Goal: Communication & Community: Ask a question

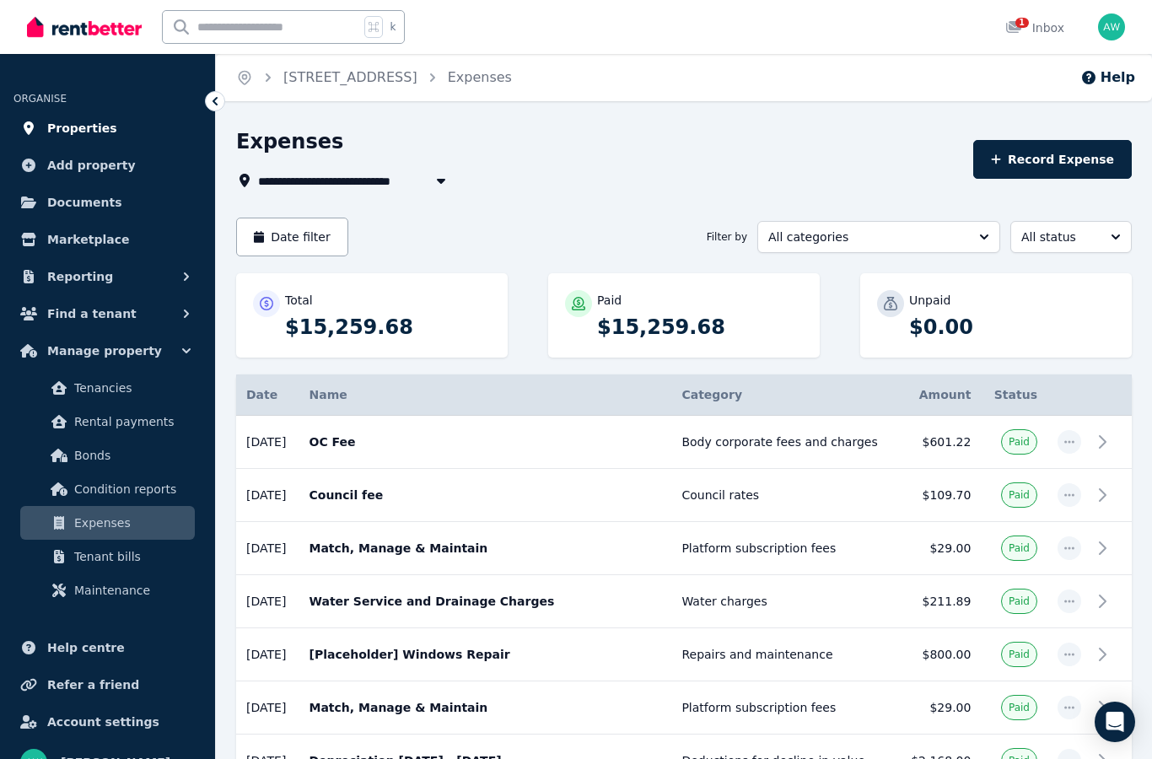
click at [62, 130] on span "Properties" at bounding box center [82, 128] width 70 height 20
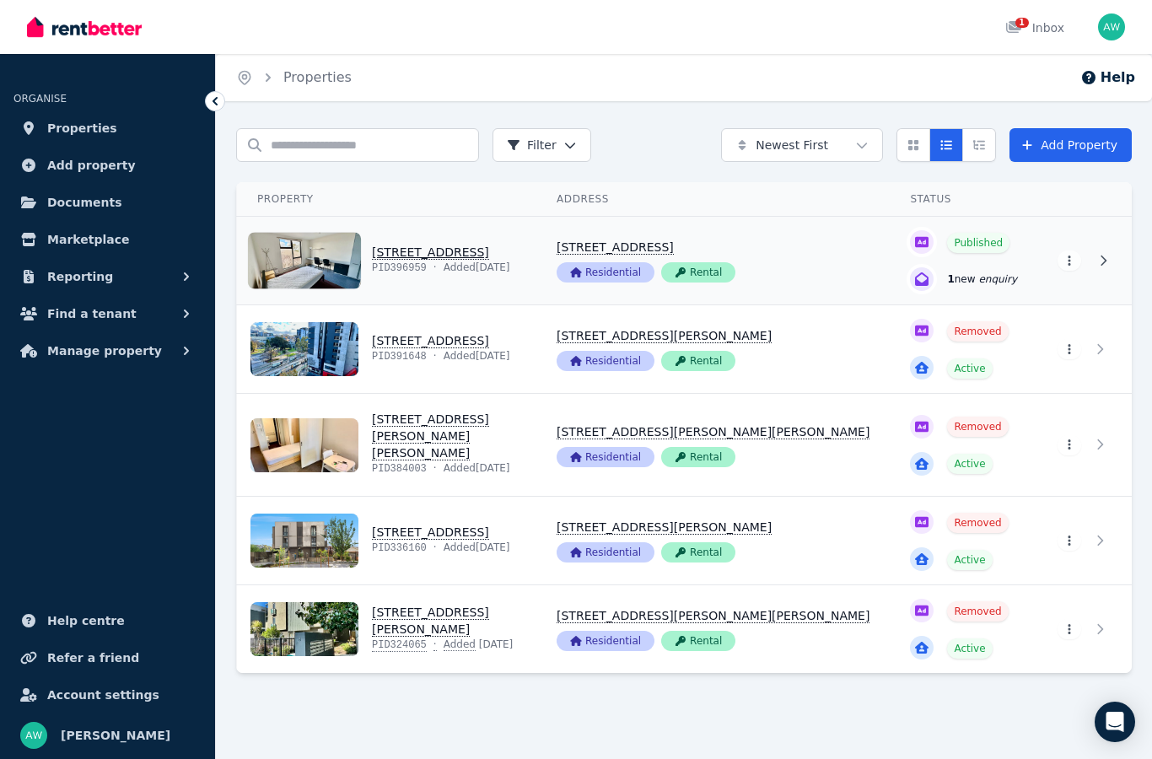
click at [991, 285] on link "View property details" at bounding box center [964, 261] width 148 height 88
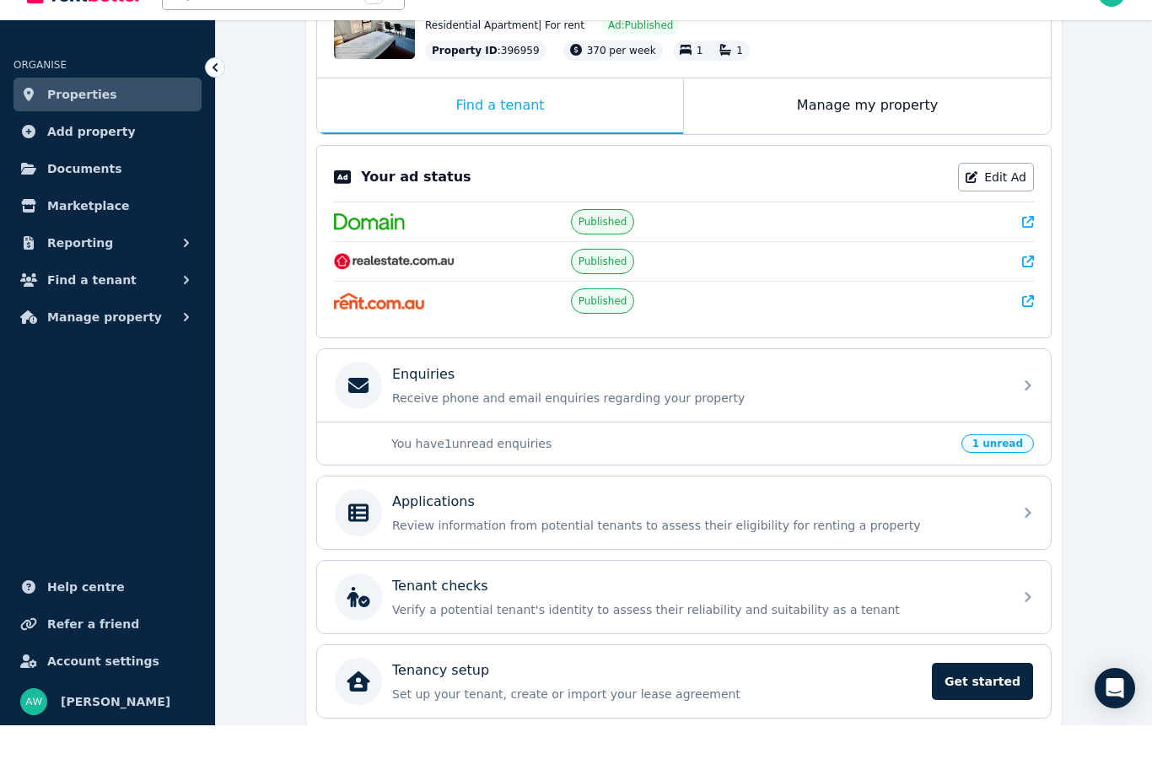
scroll to position [289, 0]
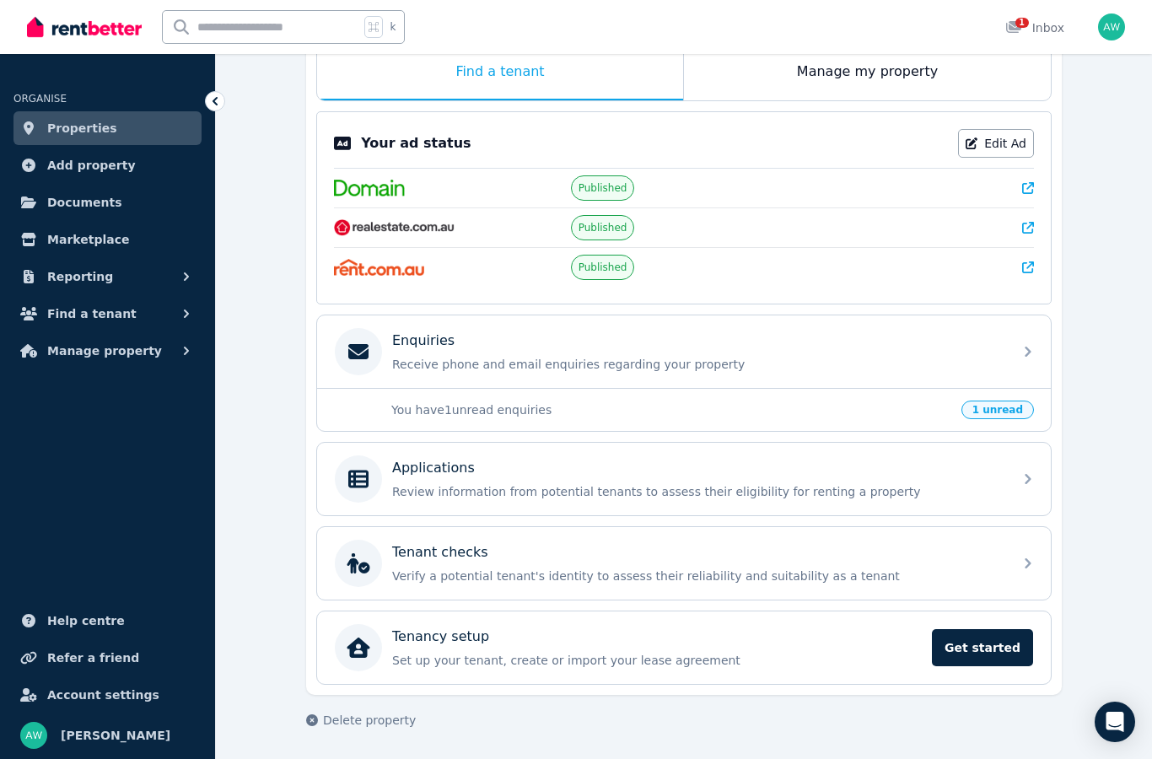
click at [611, 407] on p "You have 1 unread enquiries" at bounding box center [671, 410] width 560 height 17
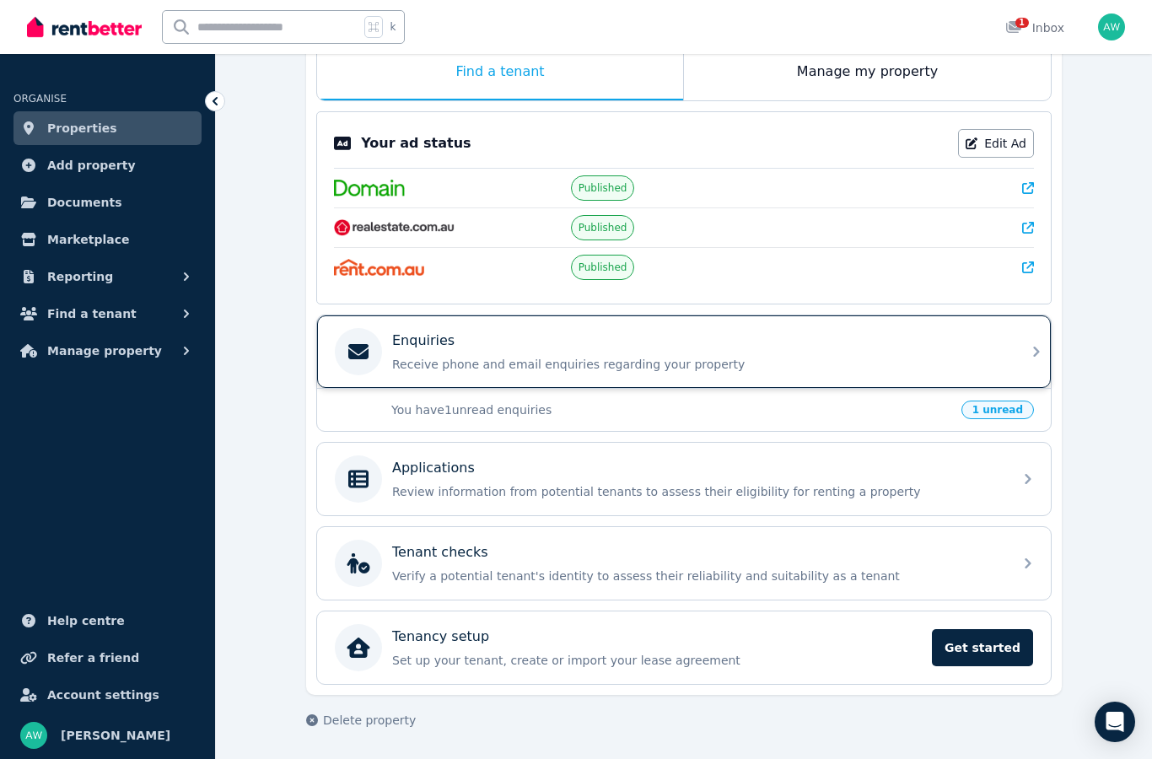
click at [564, 355] on div "Enquiries Receive phone and email enquiries regarding your property" at bounding box center [697, 352] width 611 height 42
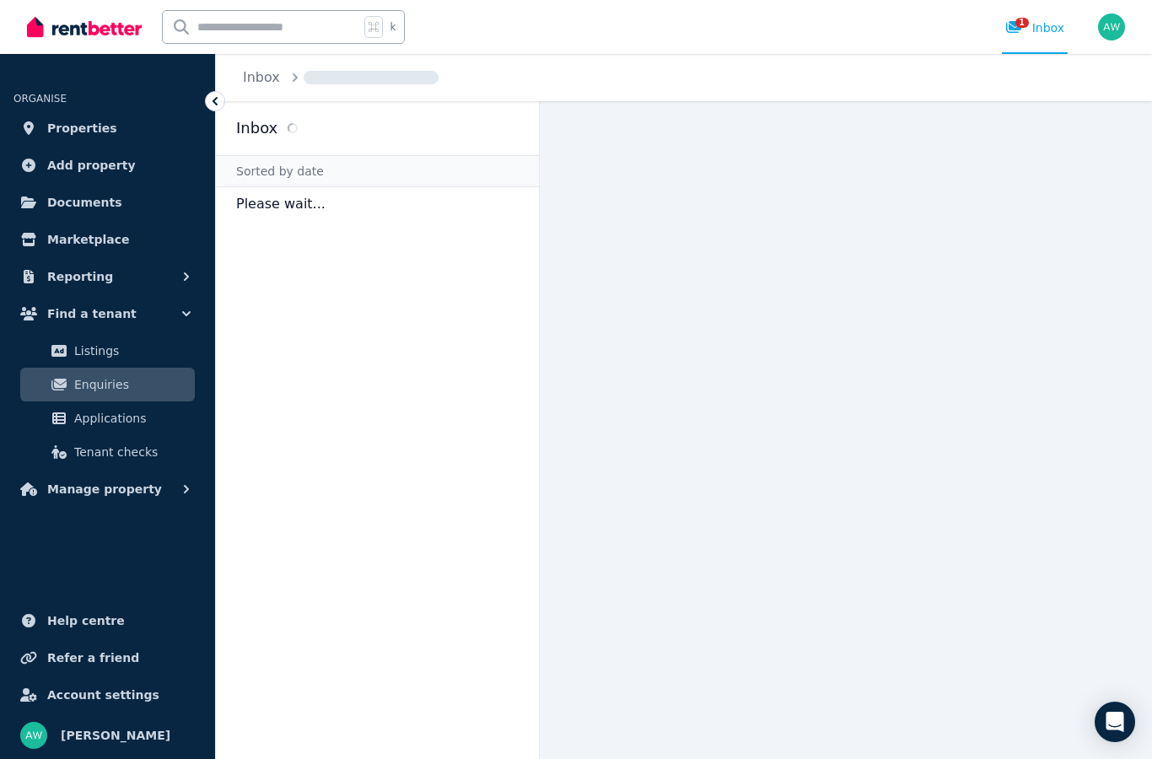
scroll to position [67, 0]
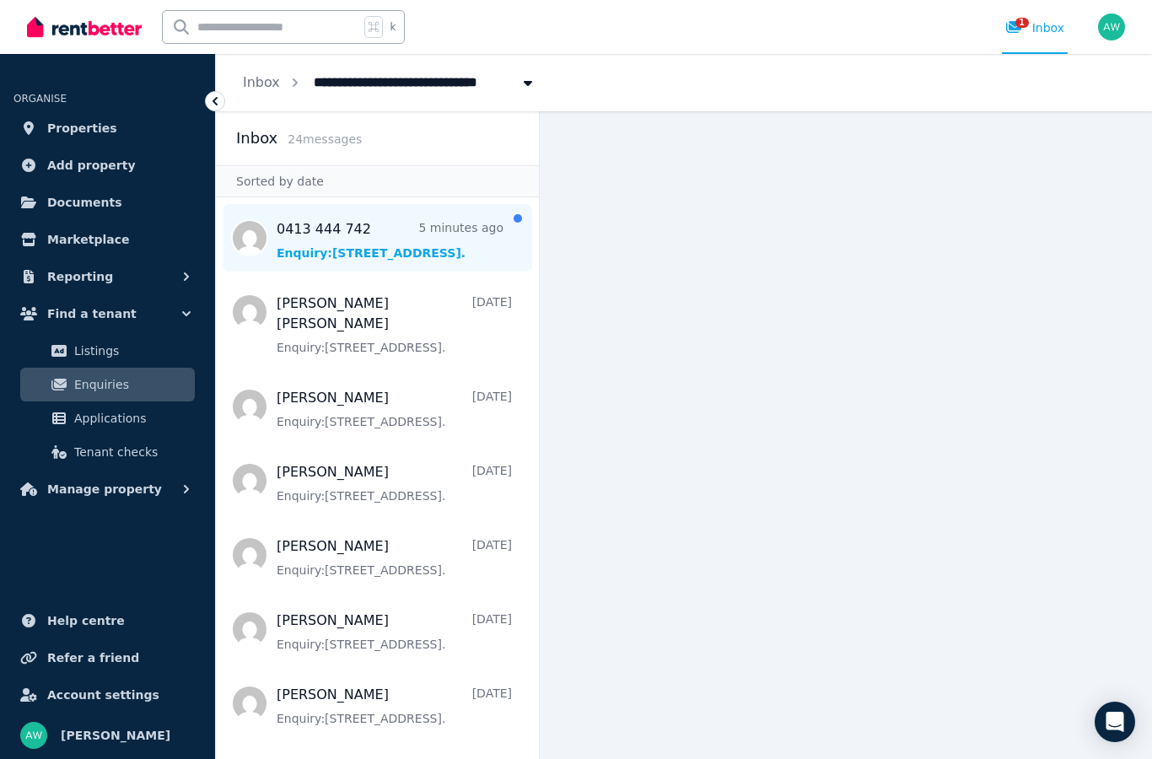
click at [366, 204] on span "Message list" at bounding box center [377, 237] width 323 height 67
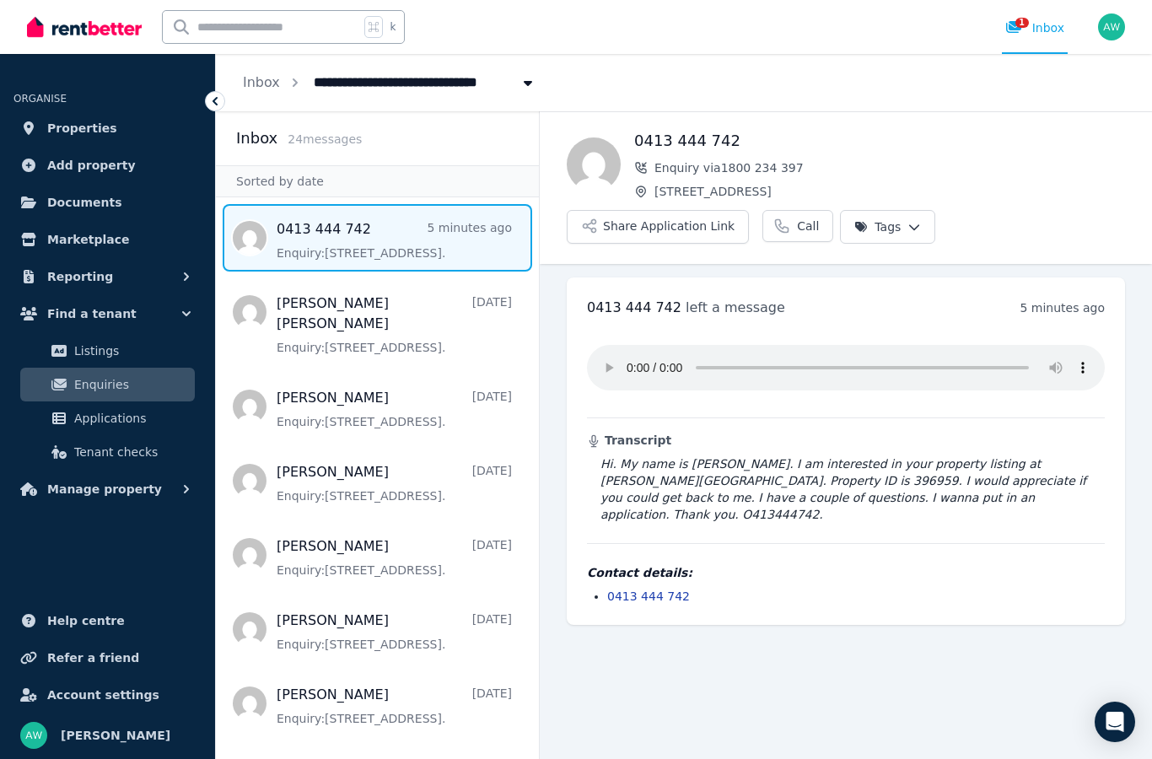
scroll to position [67, 0]
click at [594, 345] on audio at bounding box center [846, 368] width 518 height 46
click at [115, 129] on link "Properties" at bounding box center [107, 128] width 188 height 34
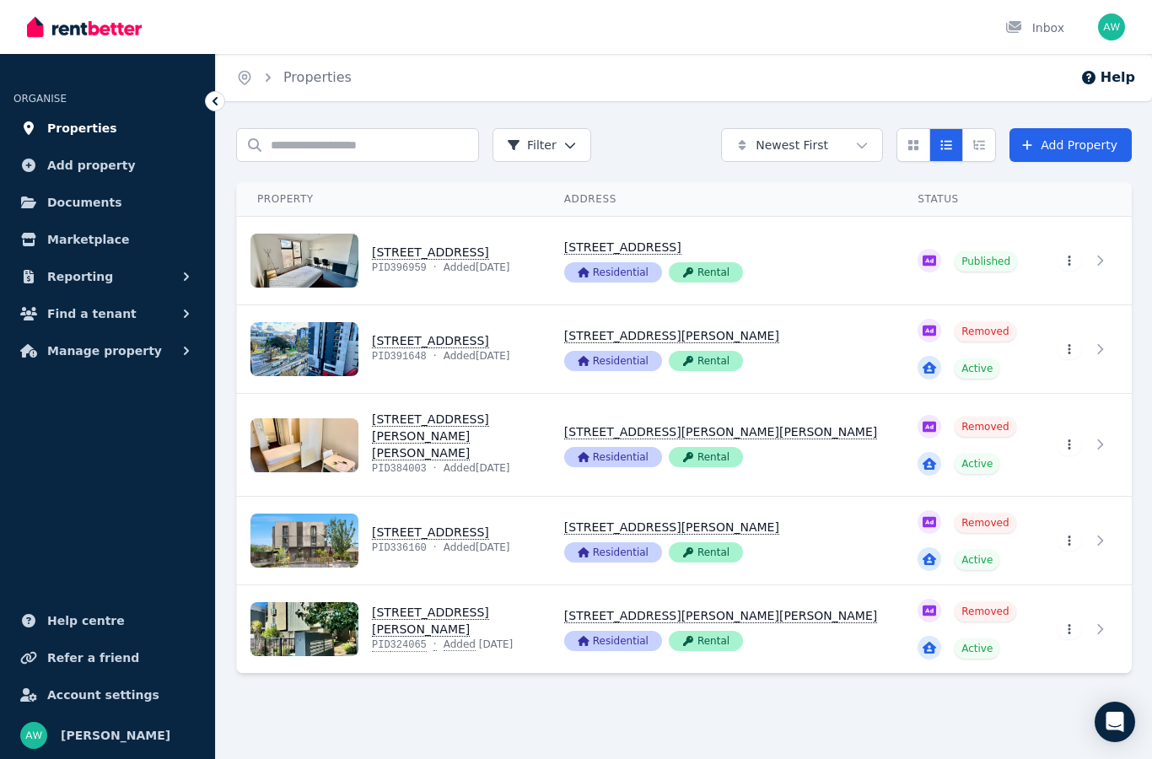
click at [51, 118] on span "Properties" at bounding box center [82, 128] width 70 height 20
click at [544, 521] on link "View property details" at bounding box center [390, 541] width 307 height 88
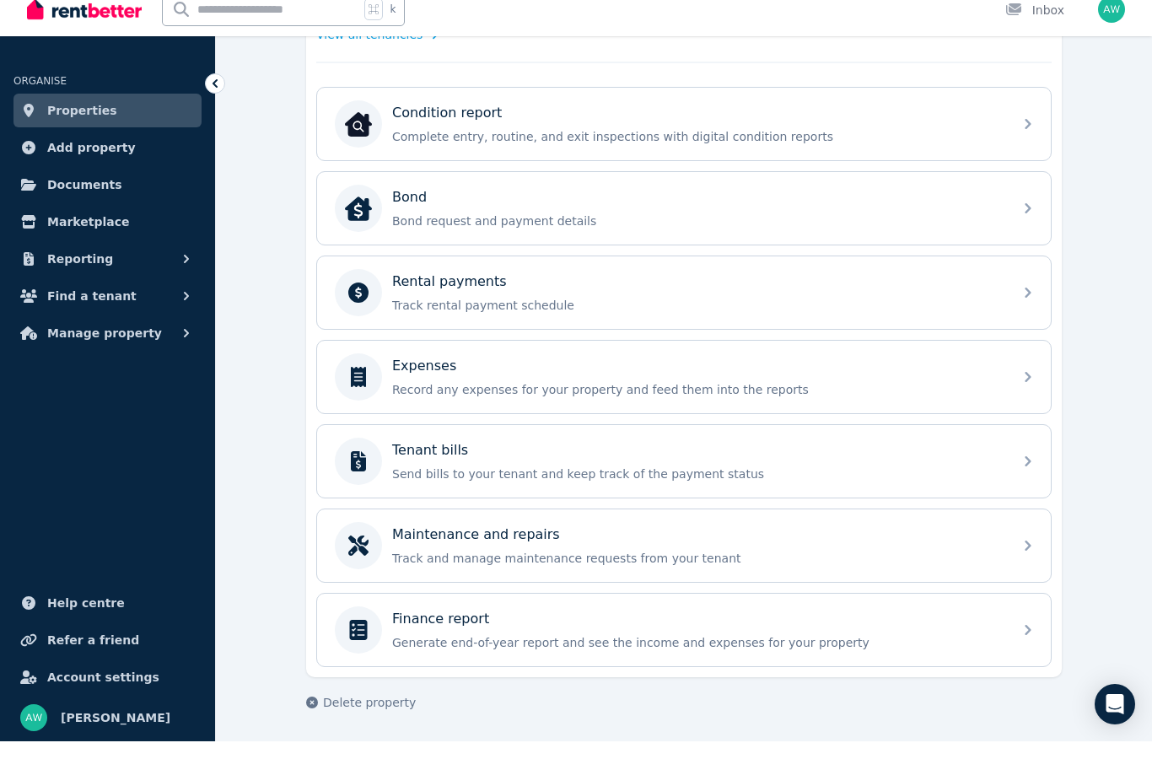
scroll to position [513, 0]
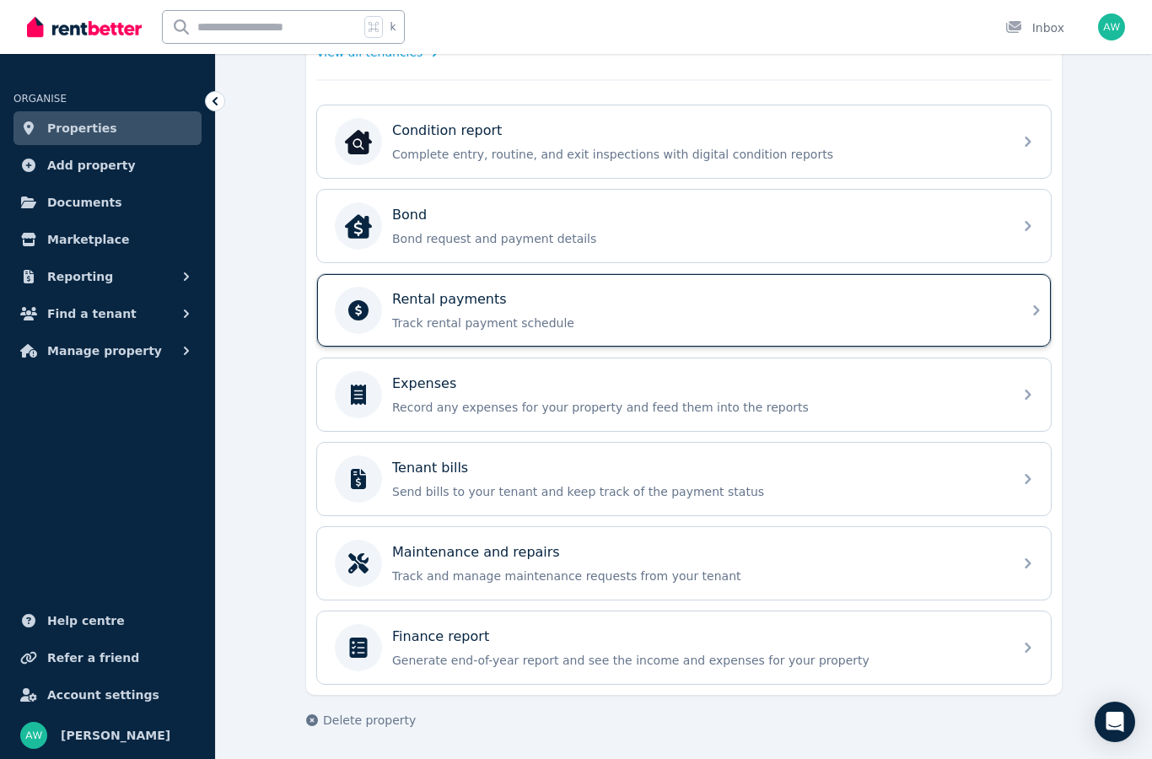
click at [400, 315] on p "Track rental payment schedule" at bounding box center [697, 323] width 611 height 17
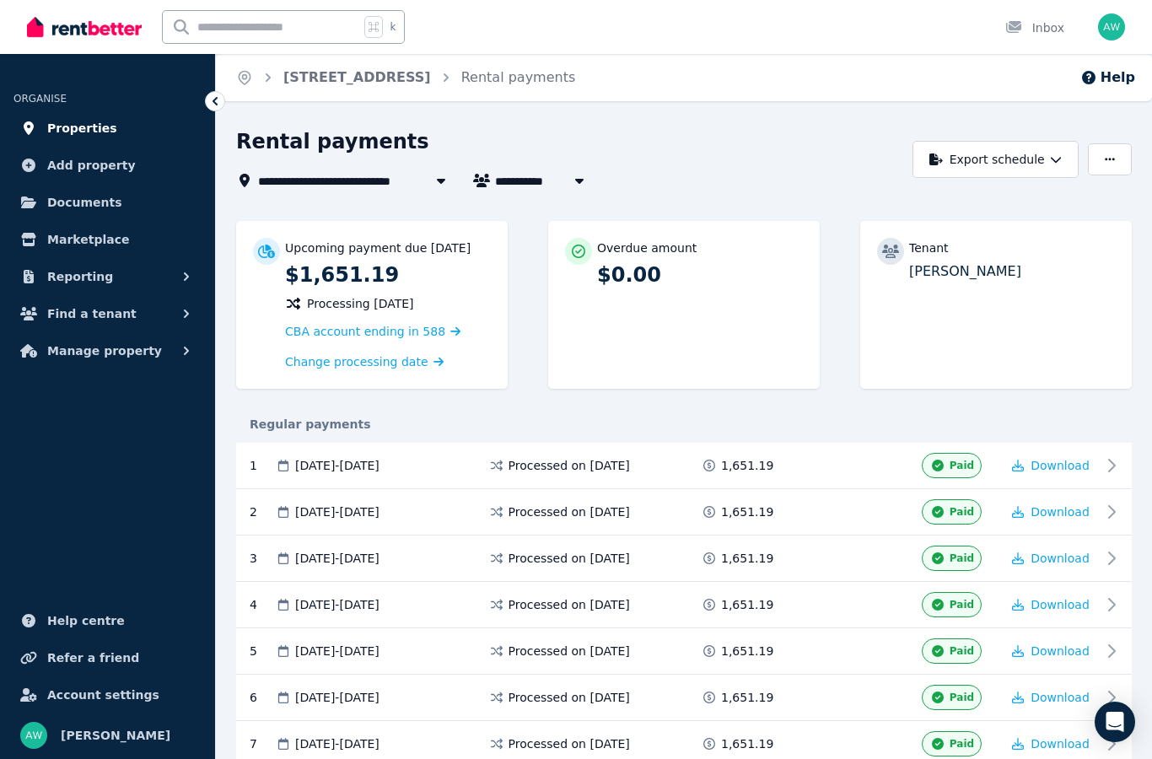
click at [80, 139] on link "Properties" at bounding box center [107, 128] width 188 height 34
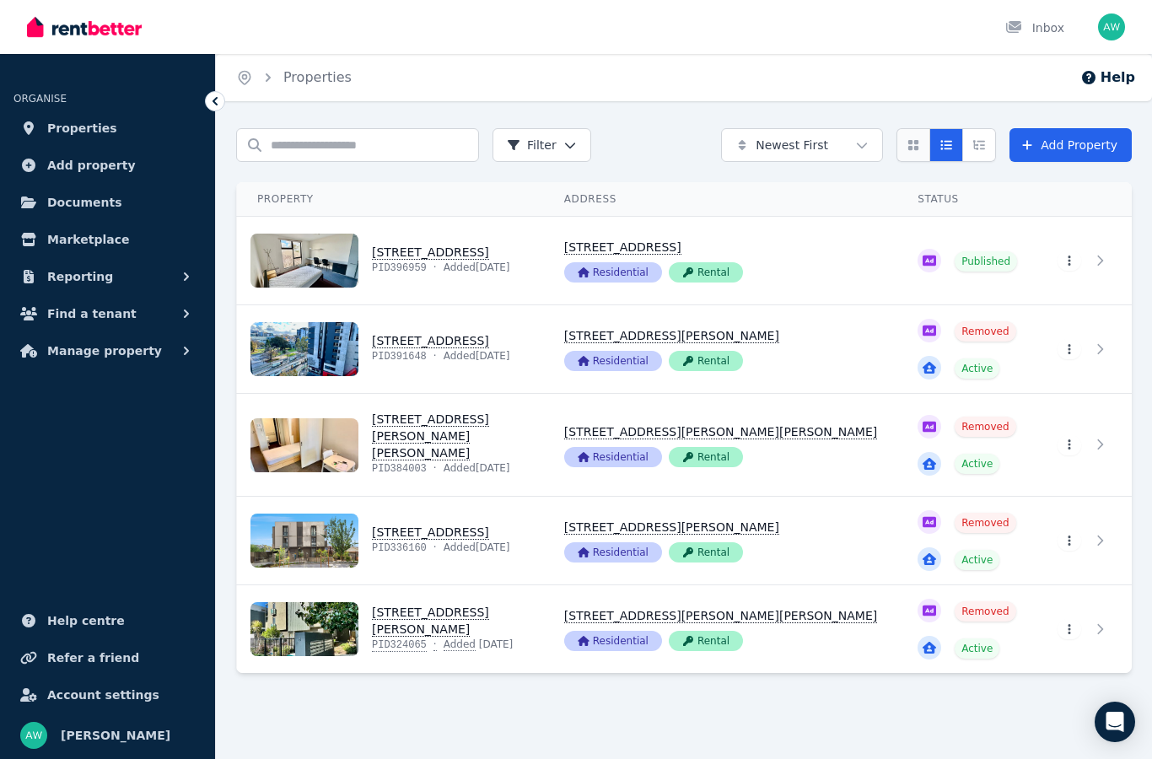
click at [910, 153] on button "Card view" at bounding box center [914, 145] width 34 height 34
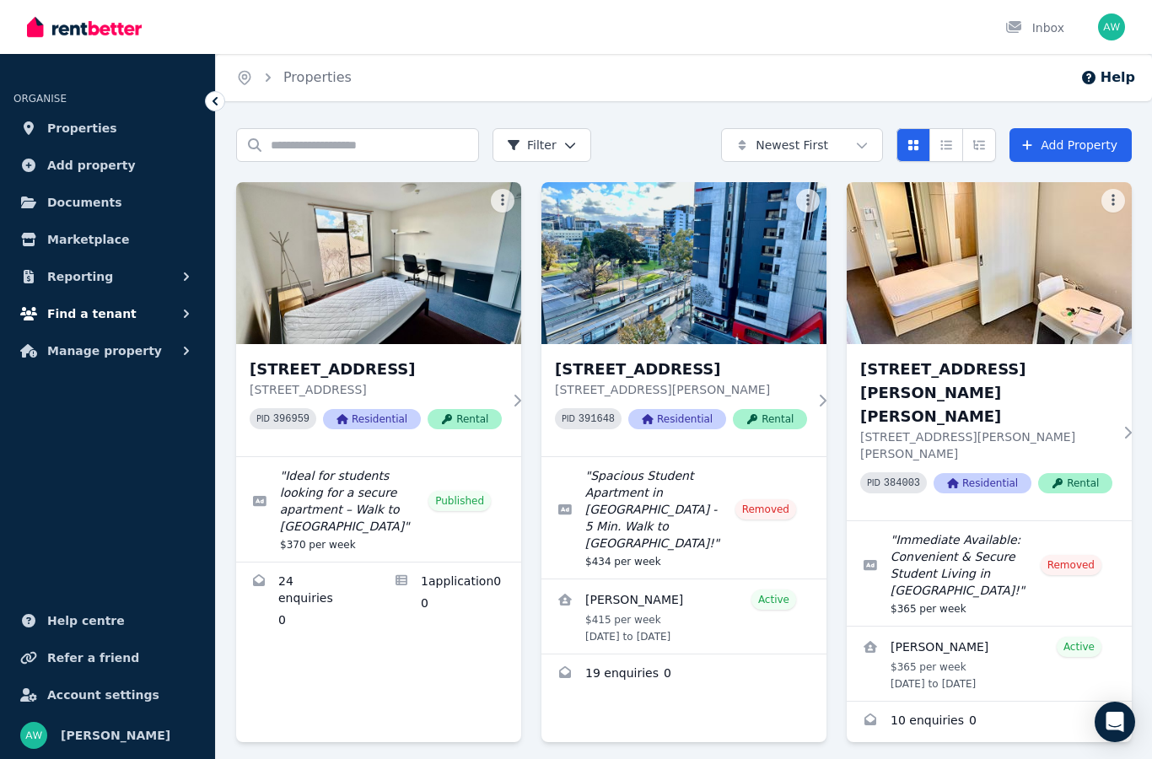
click at [122, 324] on button "Find a tenant" at bounding box center [107, 314] width 188 height 34
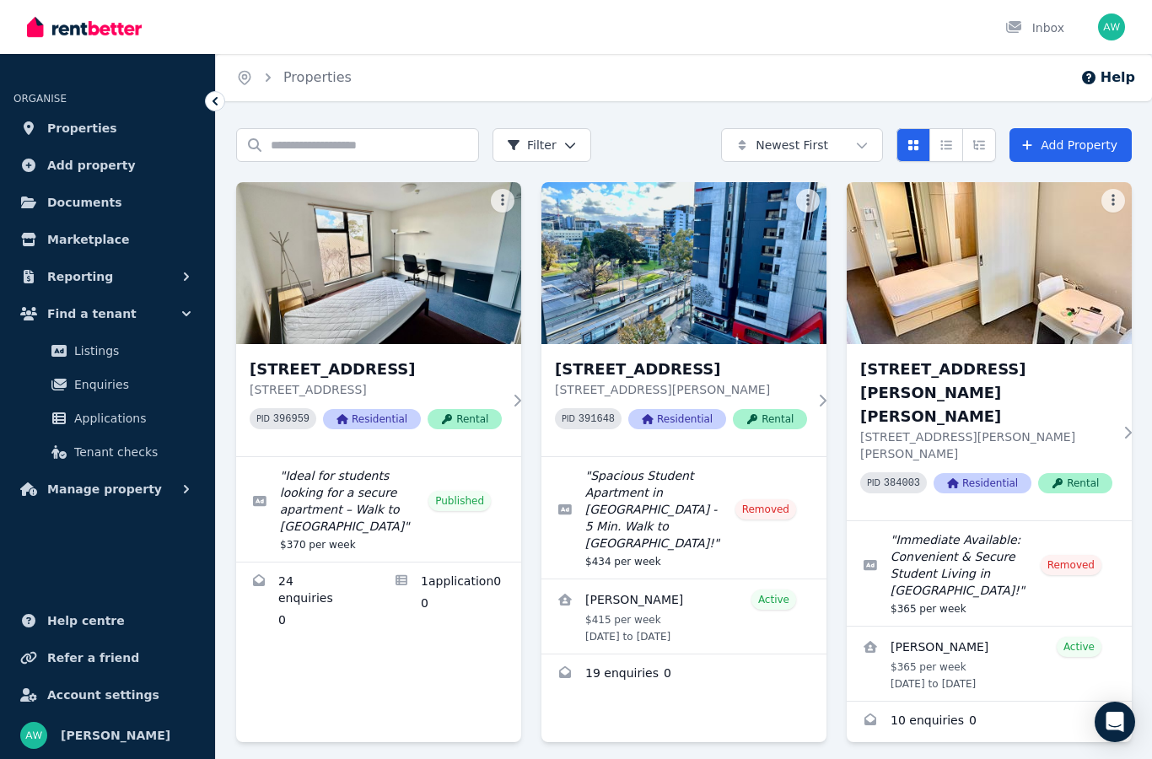
click at [1139, 712] on div "Search properties Filter Newest First Add Property [STREET_ADDRESS] [STREET_ADD…" at bounding box center [684, 735] width 937 height 1215
click at [1111, 747] on div "[STREET_ADDRESS] [STREET_ADDRESS] PID 396959 Residential Rental " Ideal for stu…" at bounding box center [684, 723] width 896 height 1083
click at [1111, 746] on div "[STREET_ADDRESS] [STREET_ADDRESS] PID 396959 Residential Rental " Ideal for stu…" at bounding box center [684, 723] width 896 height 1083
click at [1098, 721] on div "Open Intercom Messenger" at bounding box center [1115, 722] width 40 height 40
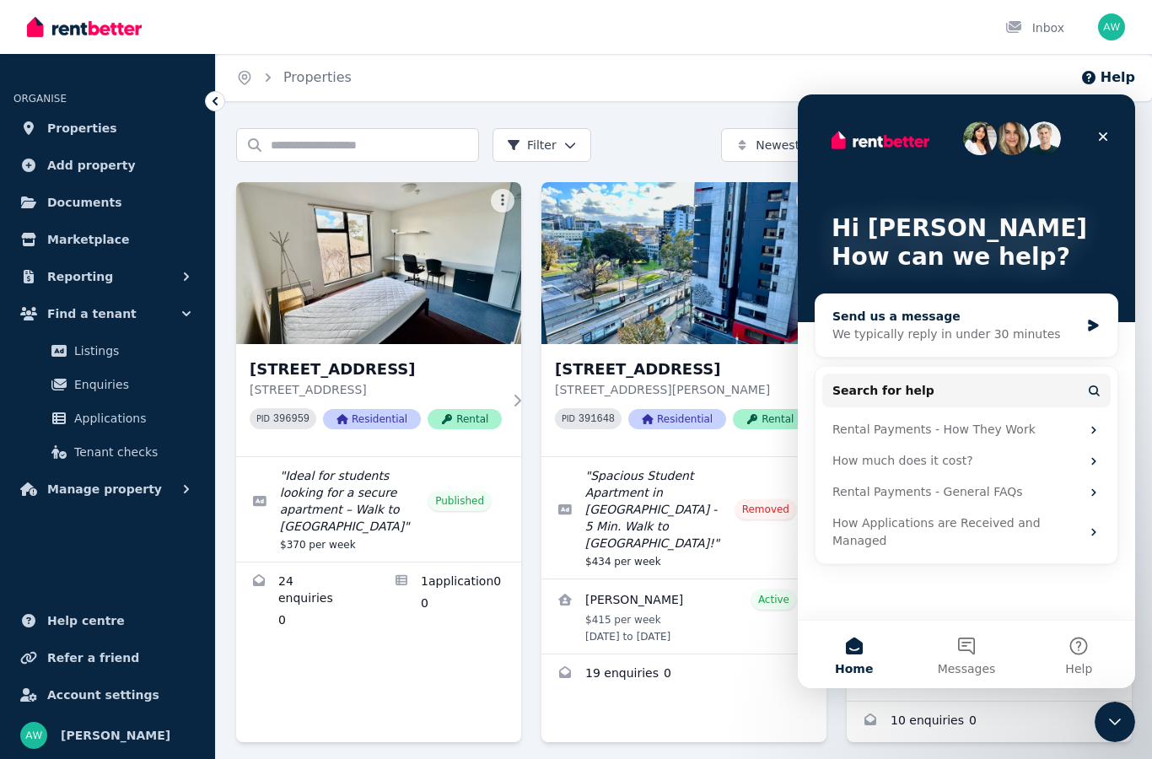
click at [875, 332] on div "We typically reply in under 30 minutes" at bounding box center [956, 335] width 247 height 18
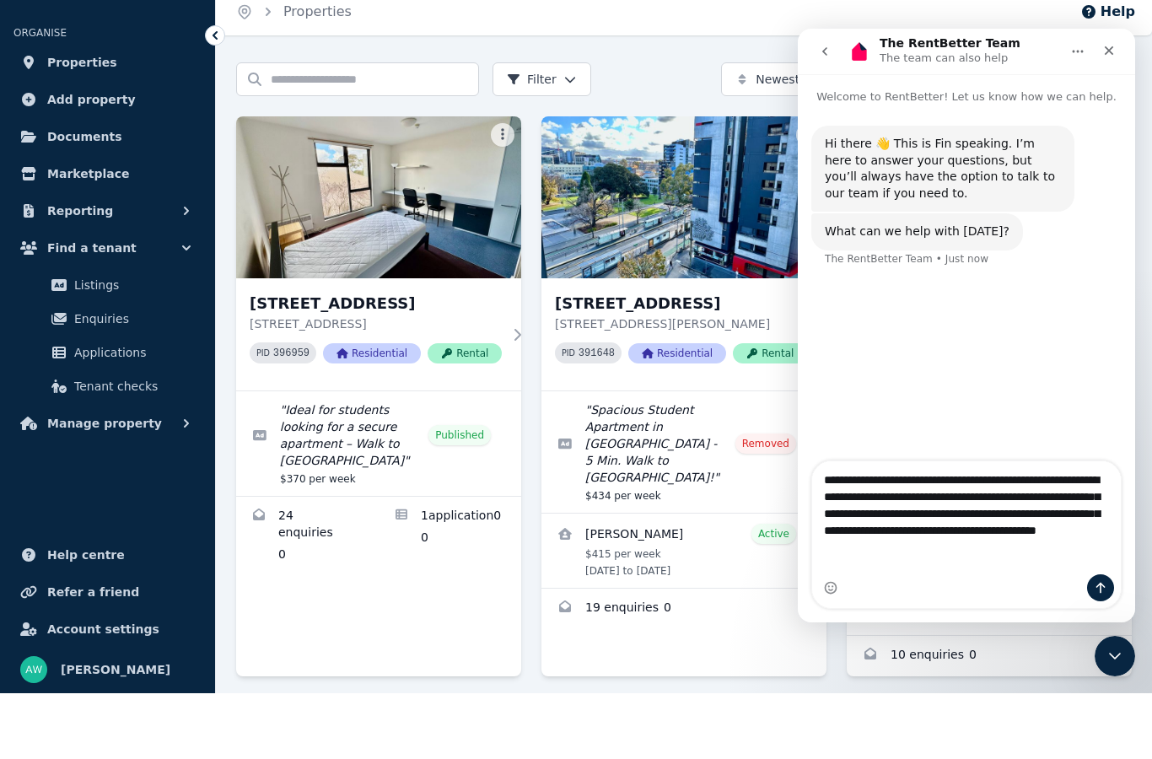
type textarea "**********"
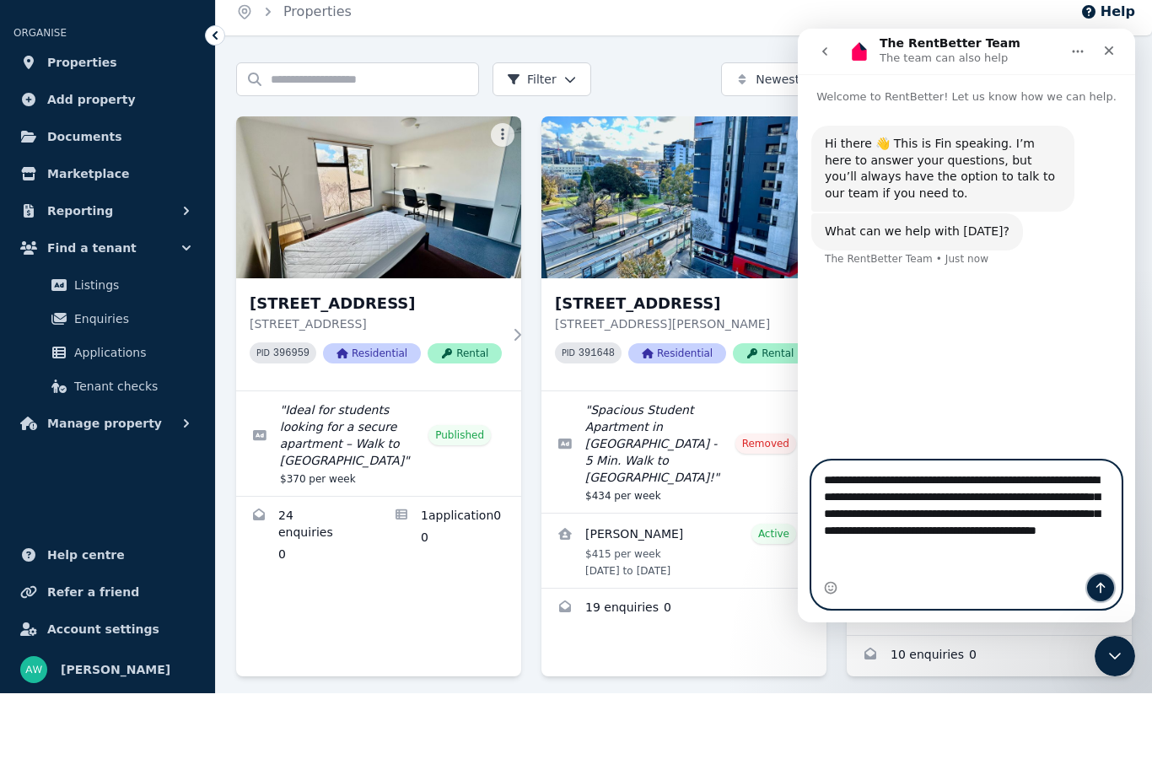
click at [1104, 592] on icon "Send a message…" at bounding box center [1100, 587] width 13 height 13
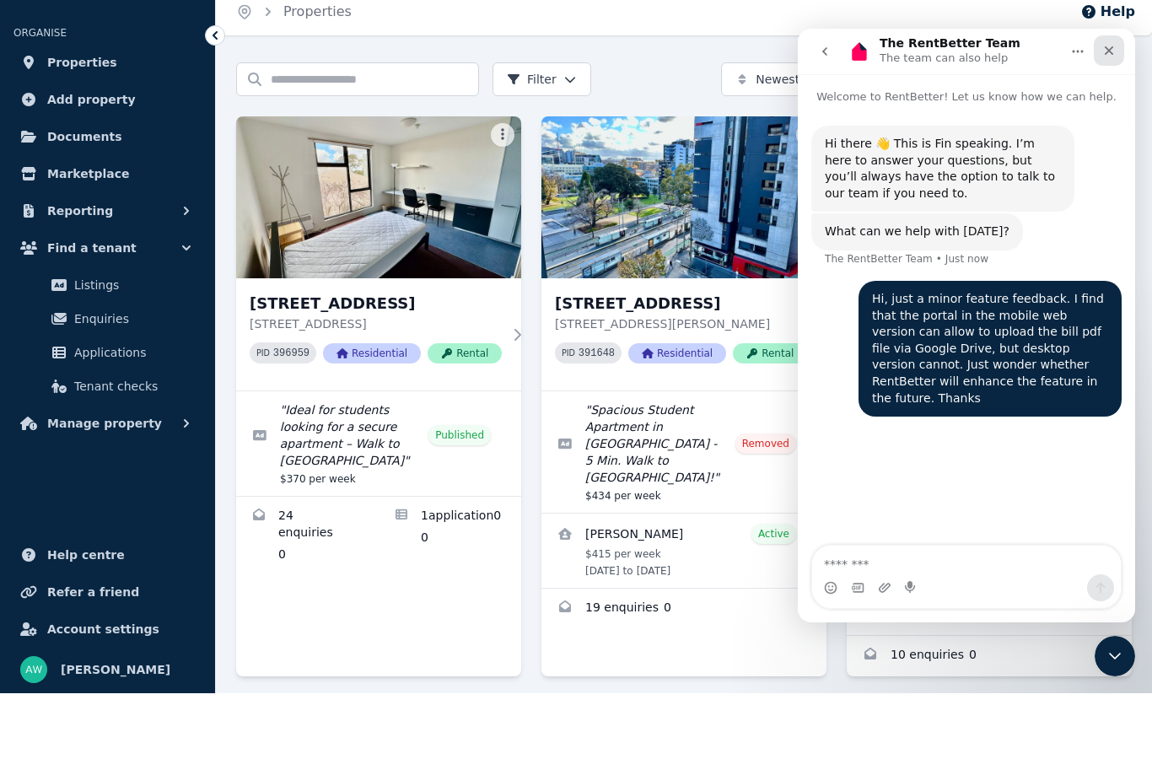
click at [1114, 54] on icon "Close" at bounding box center [1109, 50] width 9 height 9
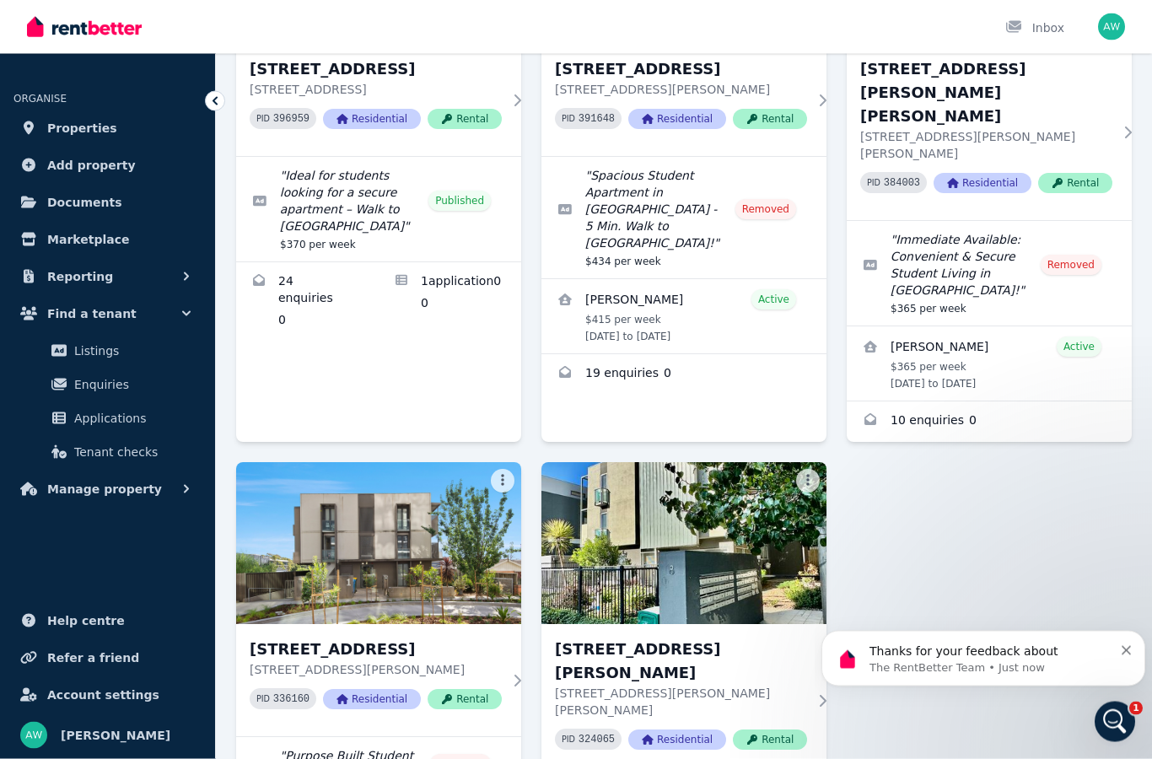
scroll to position [479, 0]
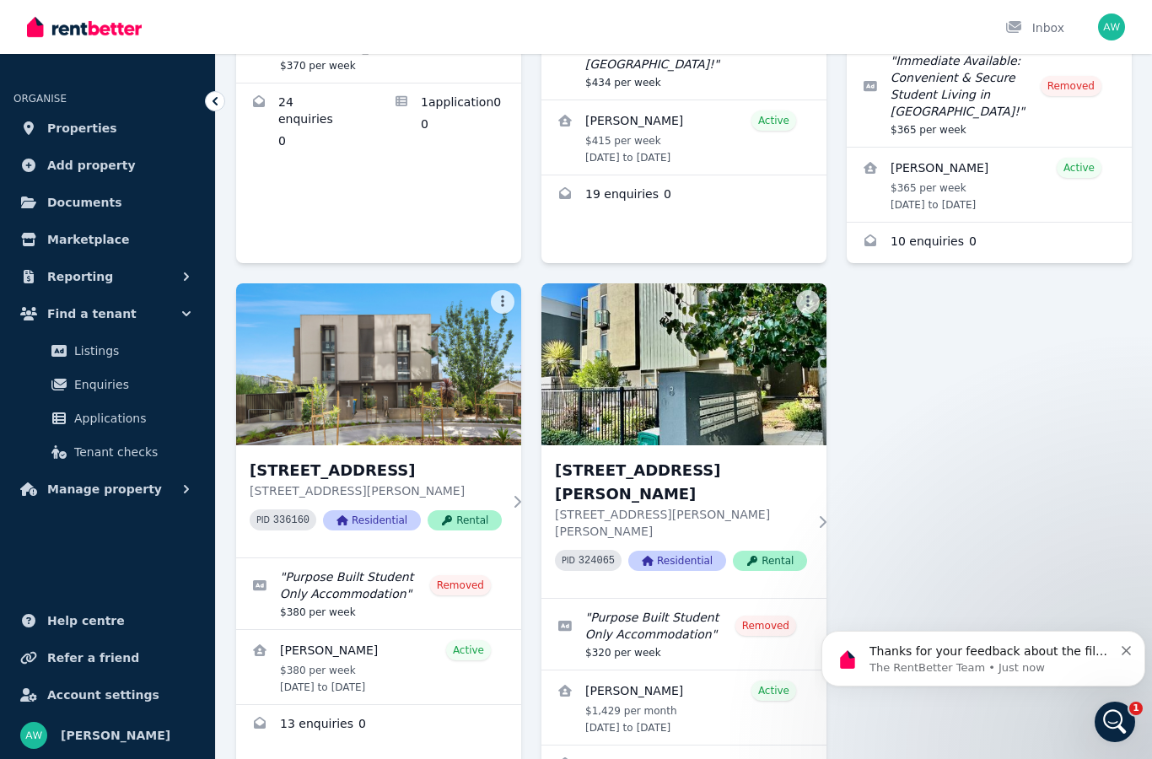
click at [957, 656] on p "Thanks for your feedback about the file upload differences between our mobile w…" at bounding box center [992, 652] width 244 height 17
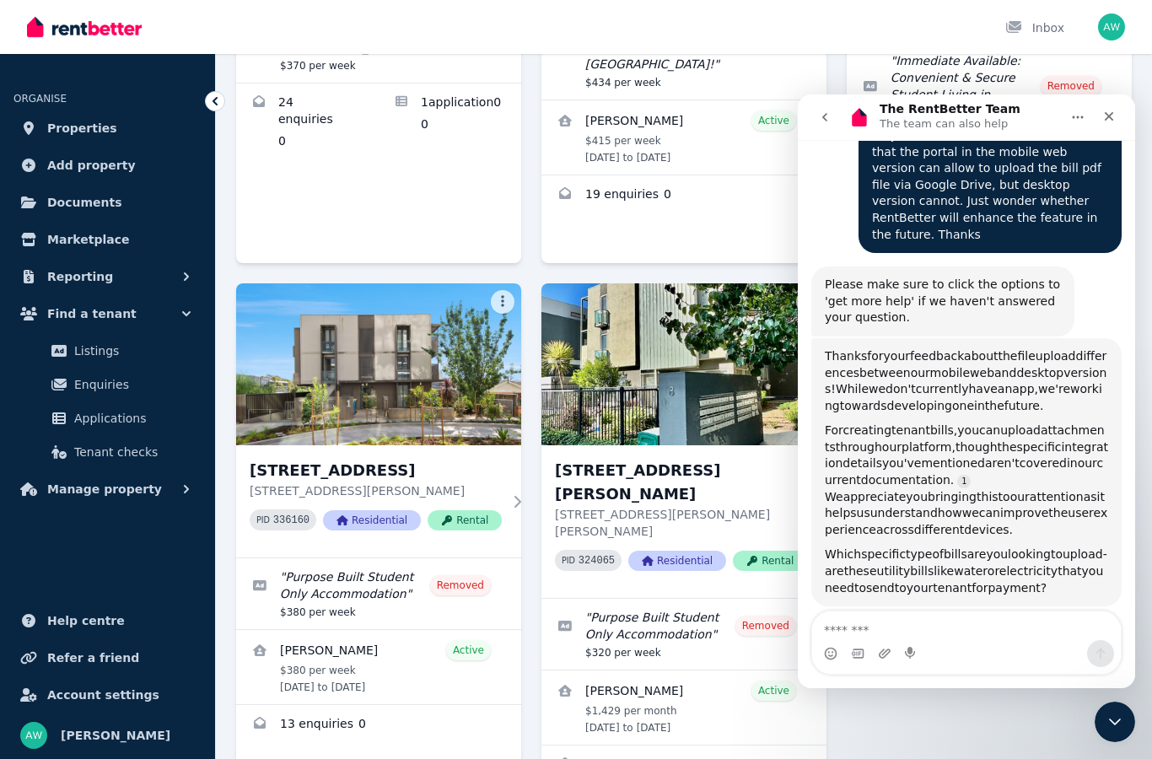
scroll to position [212, 0]
click at [1107, 116] on icon "Close" at bounding box center [1109, 116] width 13 height 13
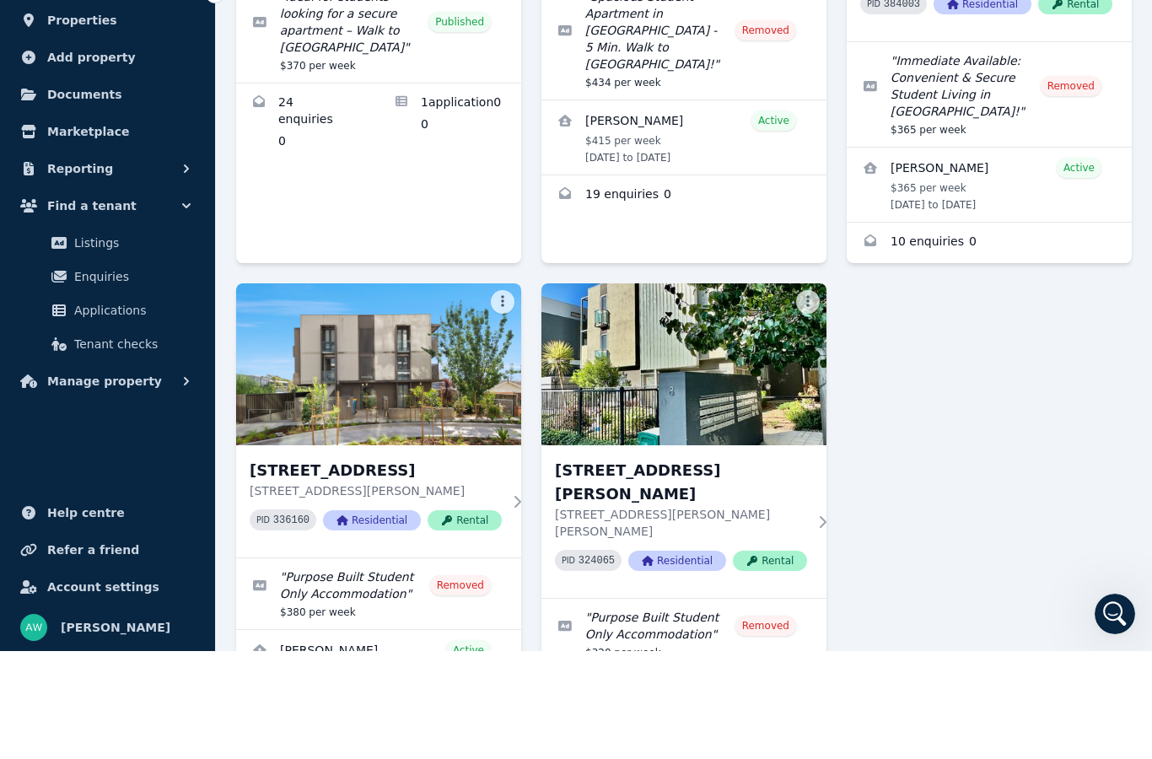
scroll to position [479, 0]
